Goal: Information Seeking & Learning: Learn about a topic

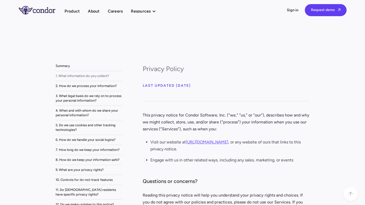
click at [92, 75] on div "1. What information do you collect?" at bounding box center [83, 76] width 54 height 5
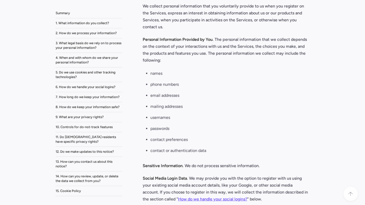
scroll to position [641, 0]
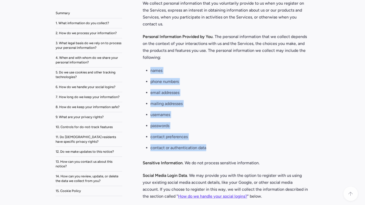
drag, startPoint x: 223, startPoint y: 149, endPoint x: 159, endPoint y: 67, distance: 103.6
click at [173, 94] on li "email addresses" at bounding box center [230, 93] width 159 height 9
drag, startPoint x: 160, startPoint y: 104, endPoint x: 229, endPoint y: 150, distance: 82.4
click at [229, 150] on ul "names phone numbers email addresses mailing addresses usernames passwords conta…" at bounding box center [226, 111] width 167 height 88
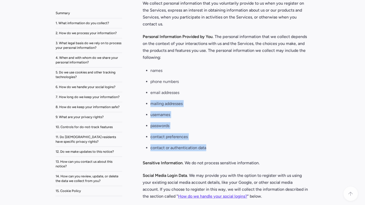
click at [228, 151] on li "contact or authentication data" at bounding box center [230, 148] width 159 height 9
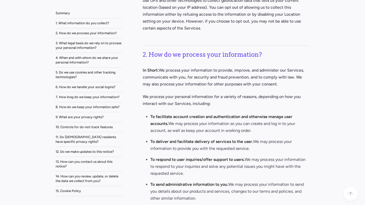
scroll to position [1154, 0]
